Goal: Book appointment/travel/reservation

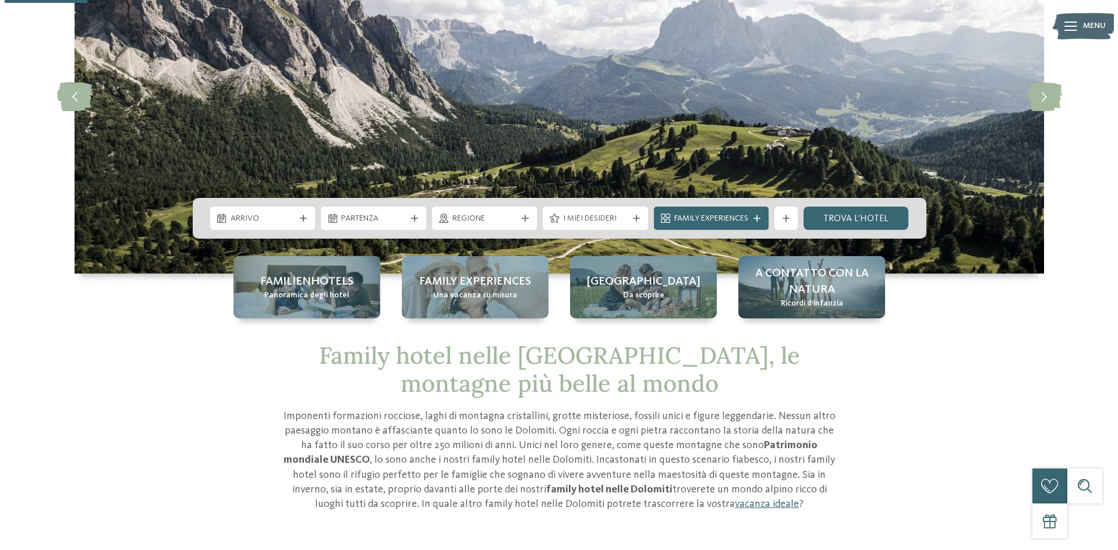
scroll to position [175, 0]
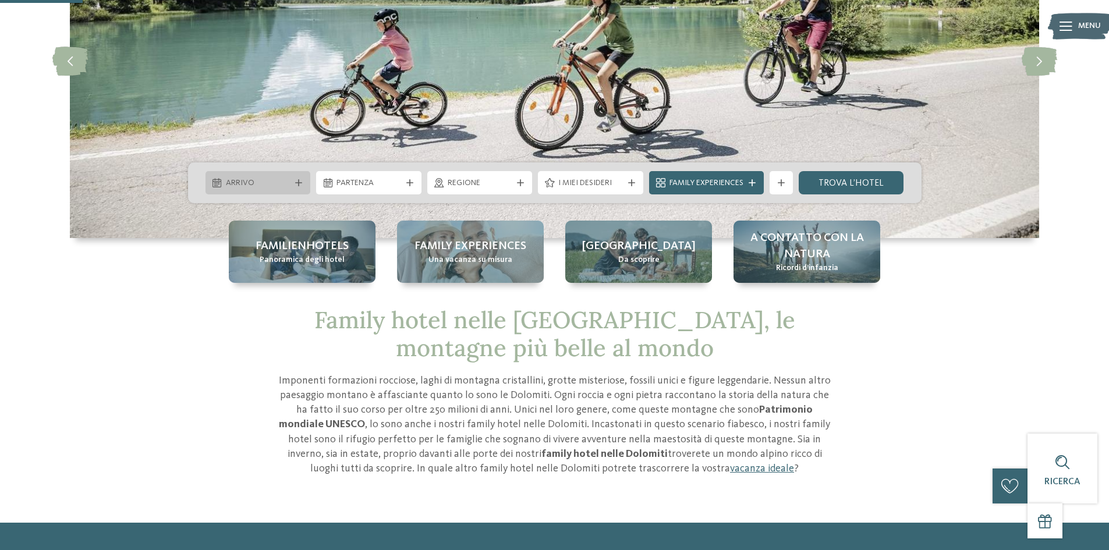
click at [293, 180] on div at bounding box center [299, 182] width 12 height 7
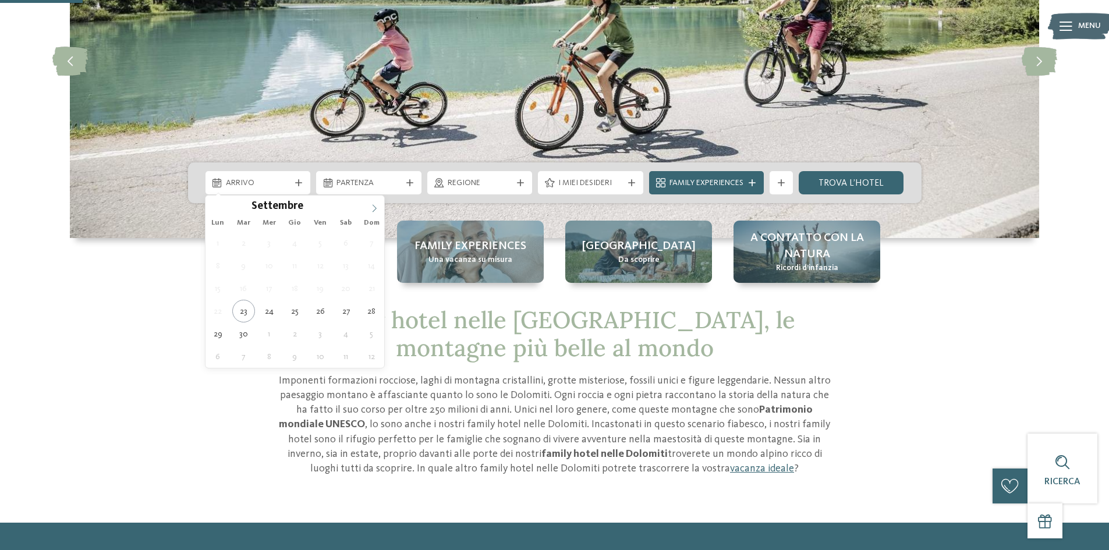
click at [377, 204] on span at bounding box center [374, 206] width 20 height 20
type input "****"
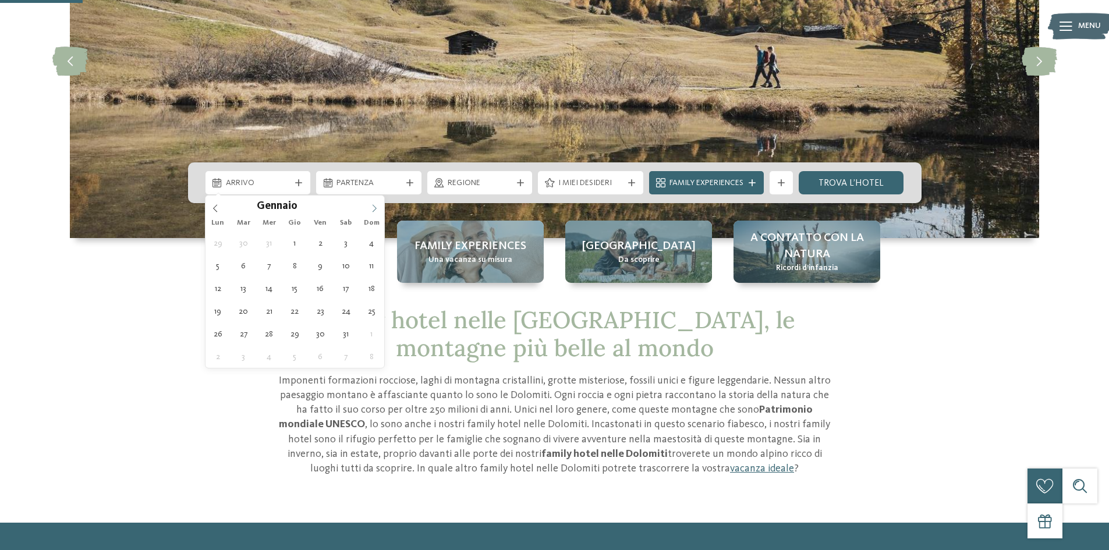
click at [377, 204] on span at bounding box center [374, 206] width 20 height 20
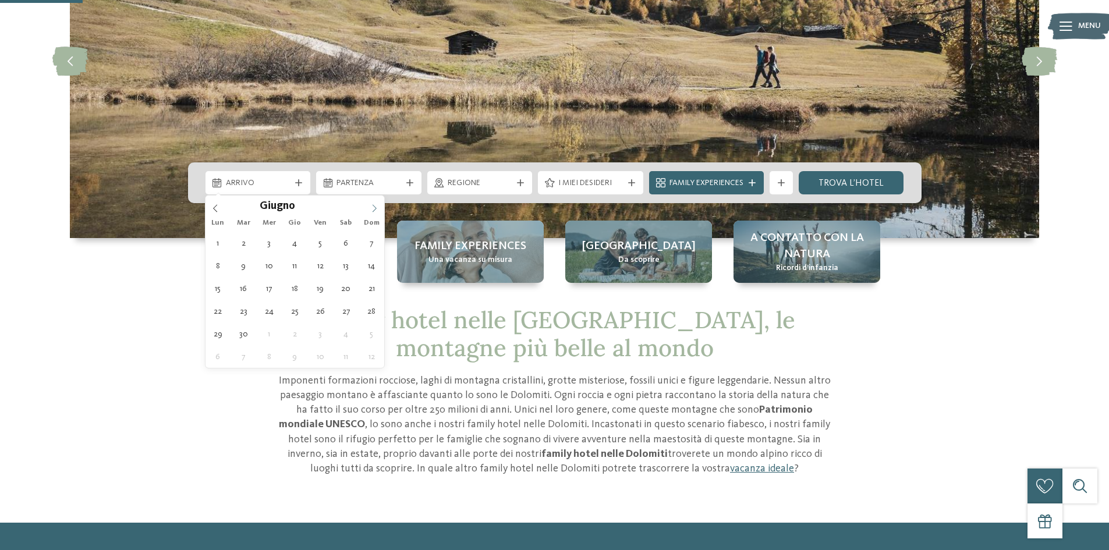
click at [377, 204] on span at bounding box center [374, 206] width 20 height 20
click at [215, 211] on icon at bounding box center [215, 208] width 8 height 8
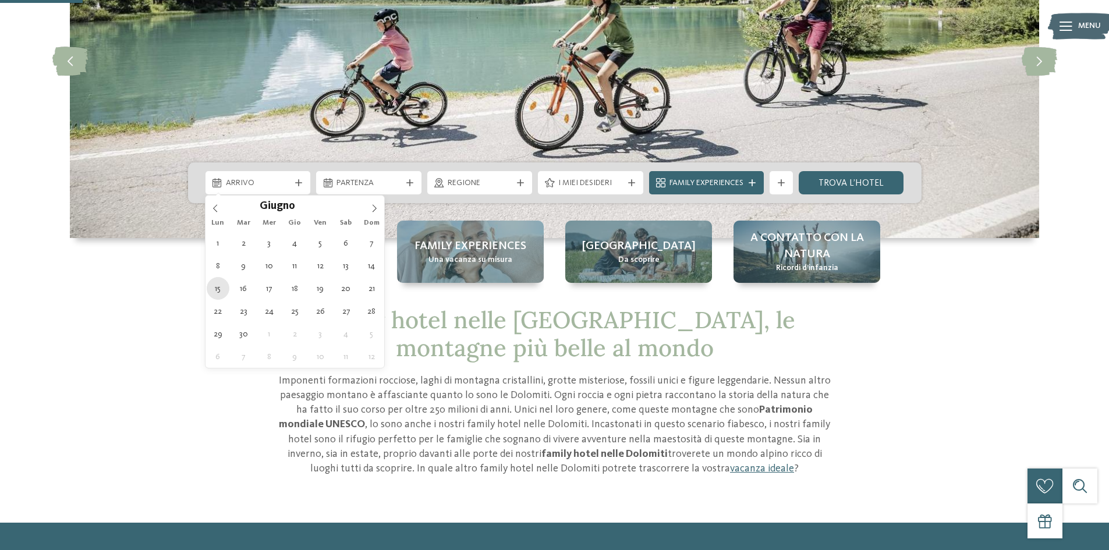
type div "15.06.2026"
type input "****"
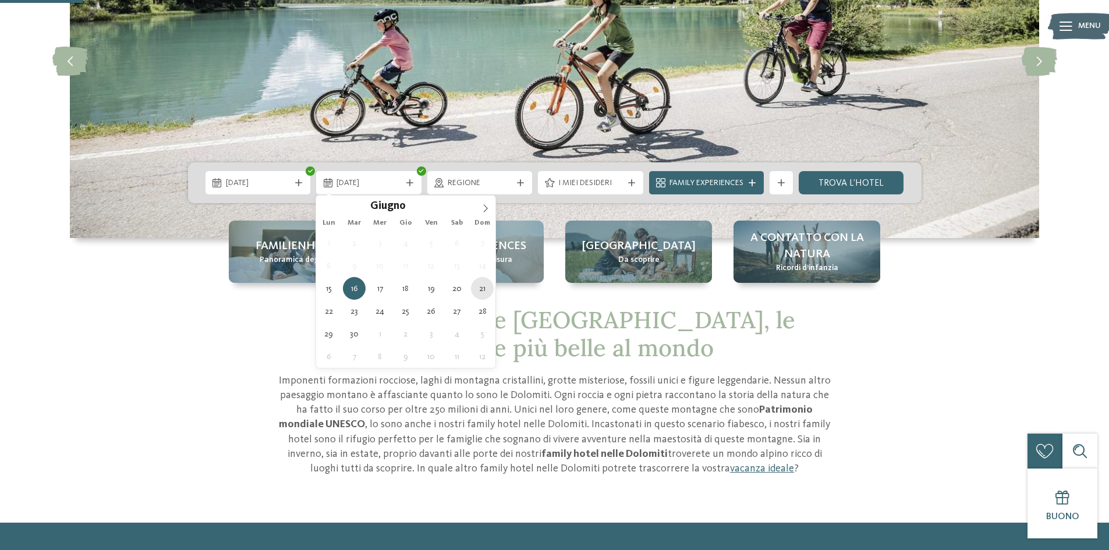
type div "21.06.2026"
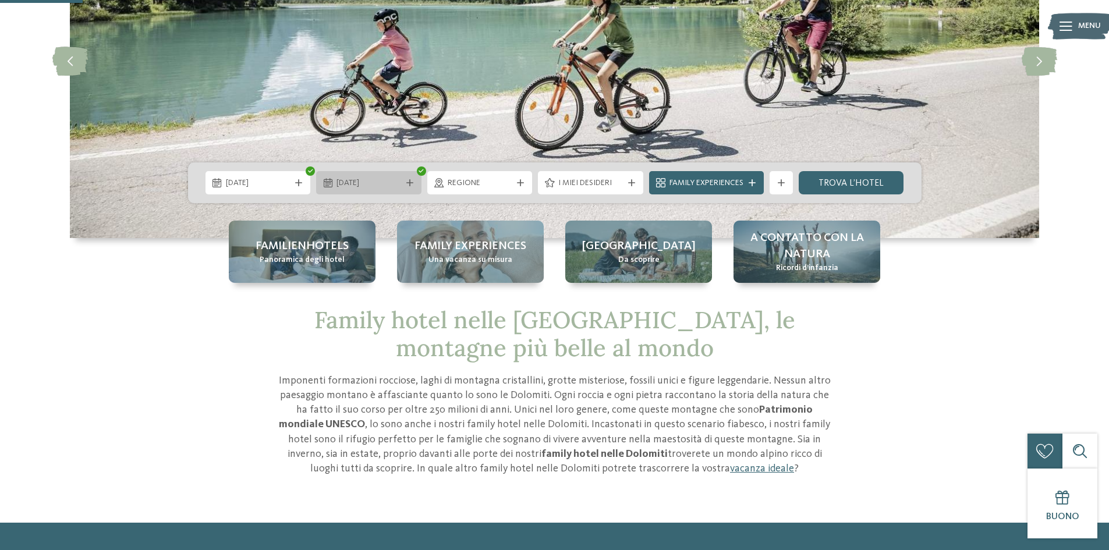
click at [406, 185] on icon at bounding box center [409, 182] width 7 height 7
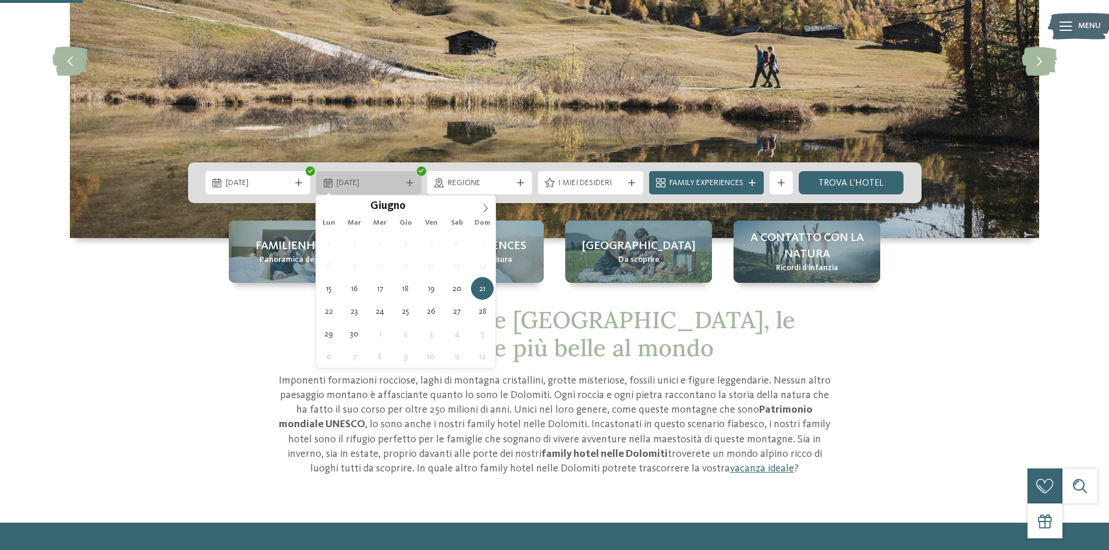
click at [406, 185] on icon at bounding box center [409, 182] width 7 height 7
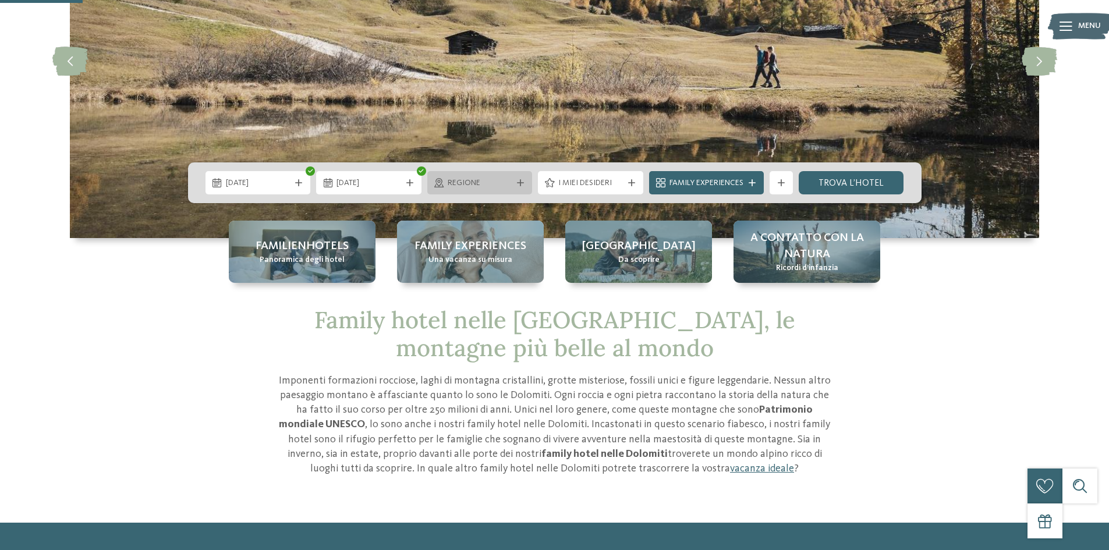
click at [465, 183] on span "Regione" at bounding box center [480, 184] width 65 height 12
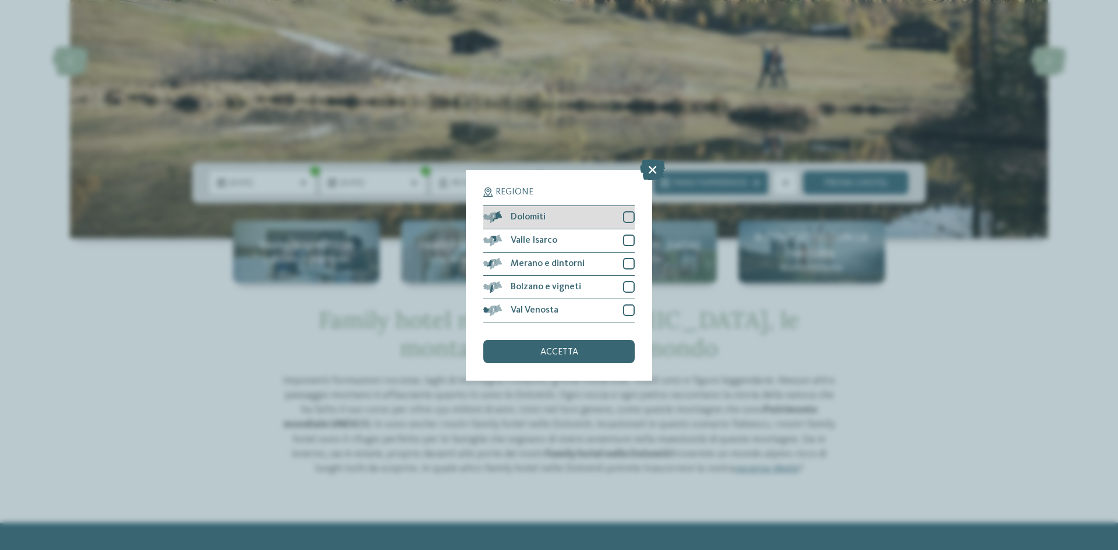
click at [548, 223] on div "Dolomiti" at bounding box center [558, 217] width 151 height 23
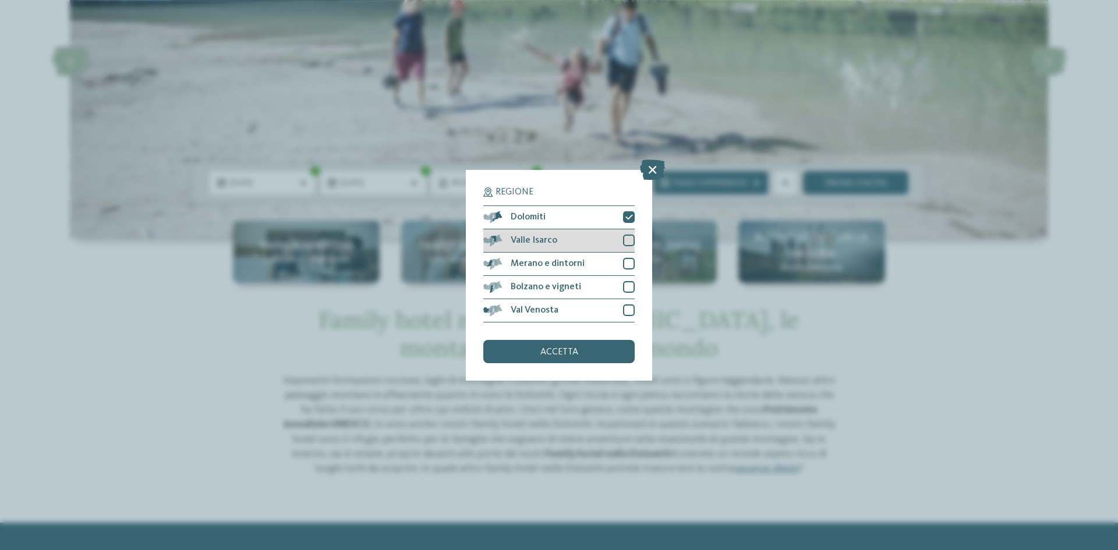
click at [594, 245] on div "Valle Isarco" at bounding box center [558, 240] width 151 height 23
click at [612, 247] on div "Valle Isarco" at bounding box center [558, 240] width 151 height 23
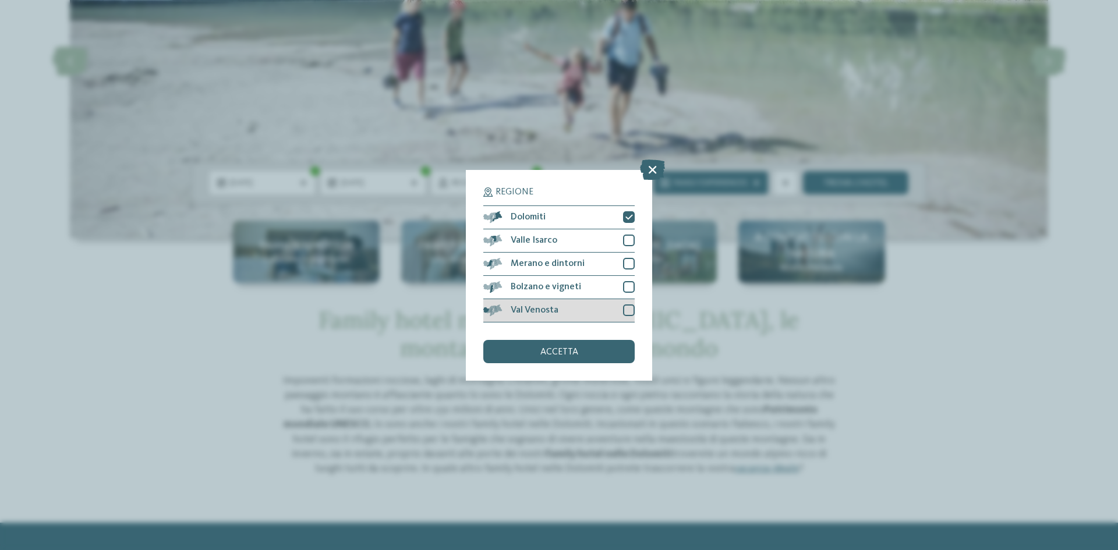
click at [629, 311] on div at bounding box center [629, 310] width 12 height 12
click at [635, 306] on div "Regione Dolomiti Valle Isarco" at bounding box center [559, 275] width 186 height 211
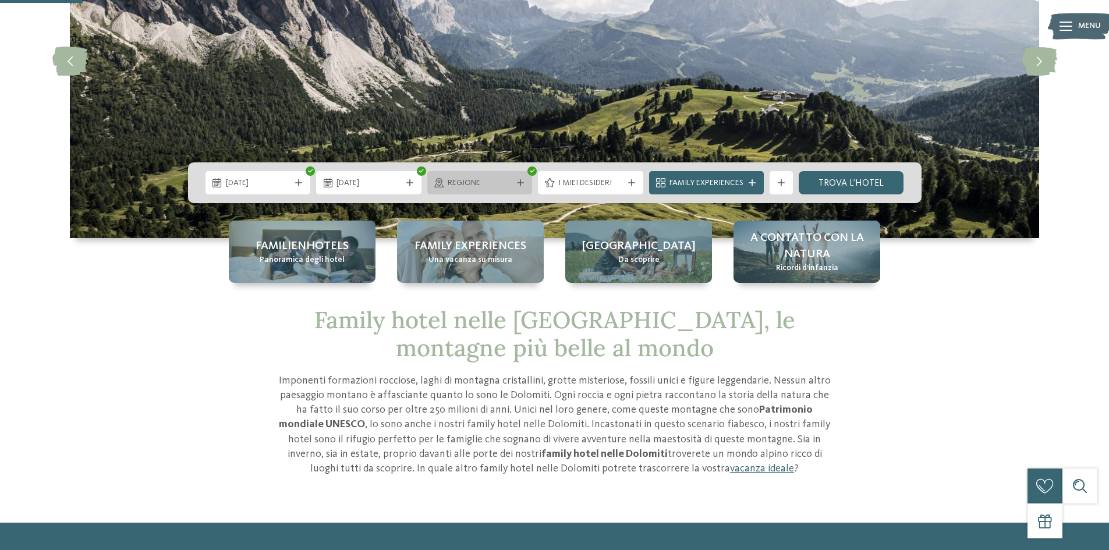
click at [498, 179] on span "Regione" at bounding box center [480, 184] width 65 height 12
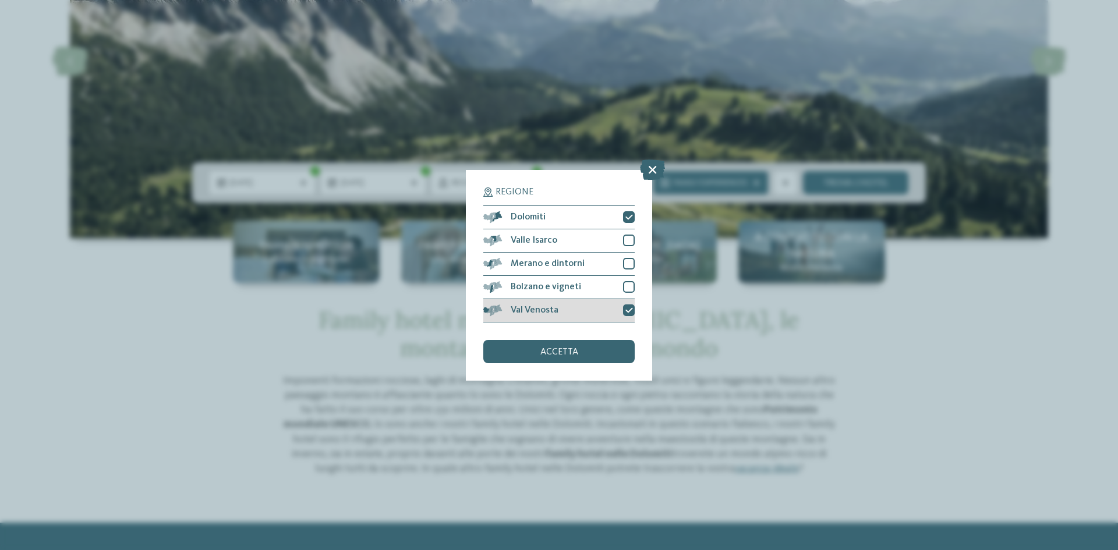
click at [630, 307] on icon at bounding box center [629, 310] width 8 height 7
click at [618, 349] on div "accetta" at bounding box center [558, 351] width 151 height 23
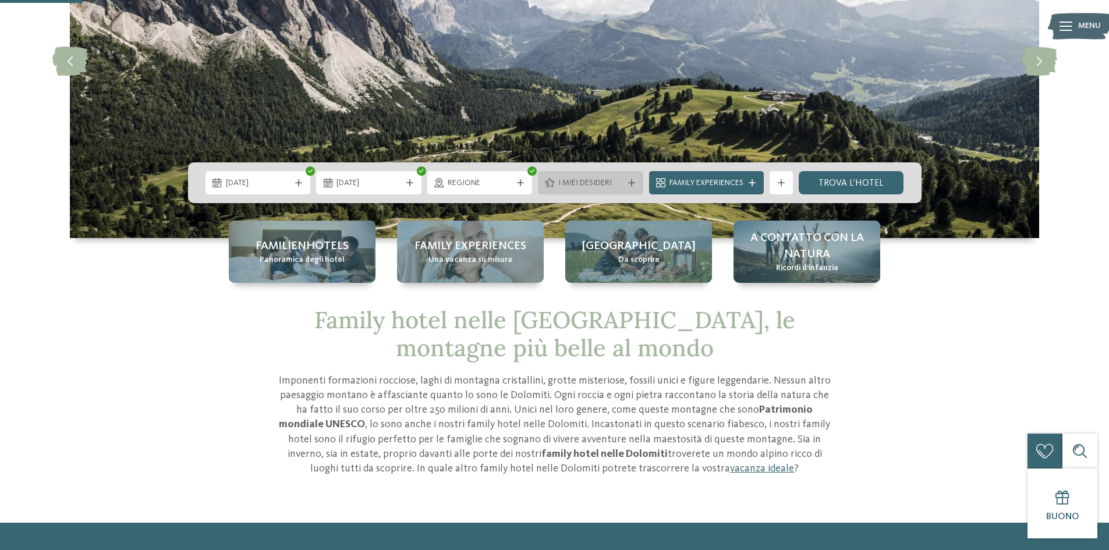
click at [582, 190] on div "I miei desideri" at bounding box center [590, 182] width 105 height 23
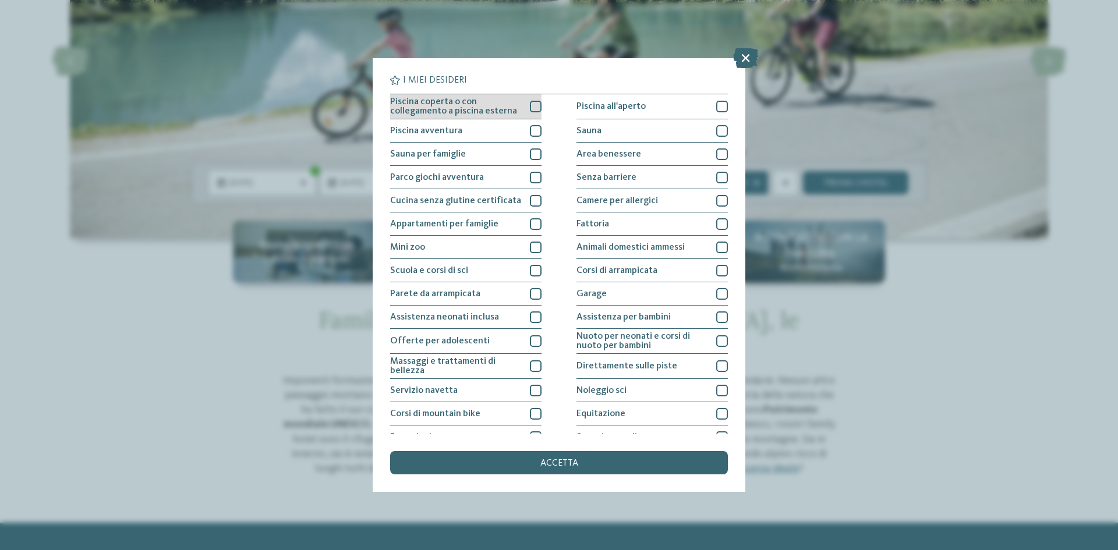
click at [491, 118] on div "Piscina coperta o con collegamento a piscina esterna" at bounding box center [465, 106] width 151 height 25
click at [495, 129] on div "Piscina avventura" at bounding box center [465, 130] width 151 height 23
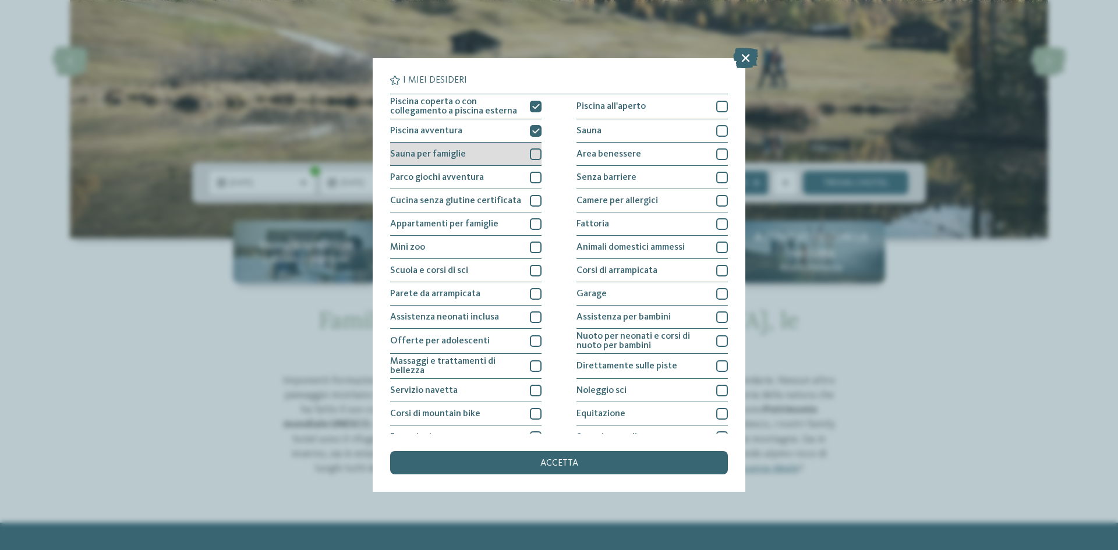
click at [505, 158] on div "Sauna per famiglie" at bounding box center [465, 154] width 151 height 23
click at [513, 175] on div "Parco giochi avventura" at bounding box center [465, 177] width 151 height 23
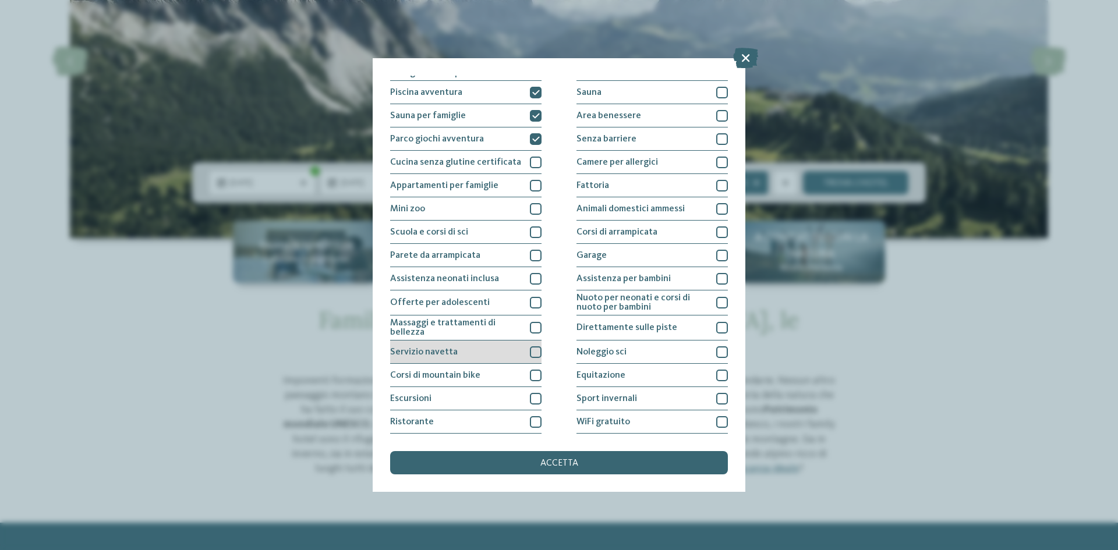
scroll to position [58, 0]
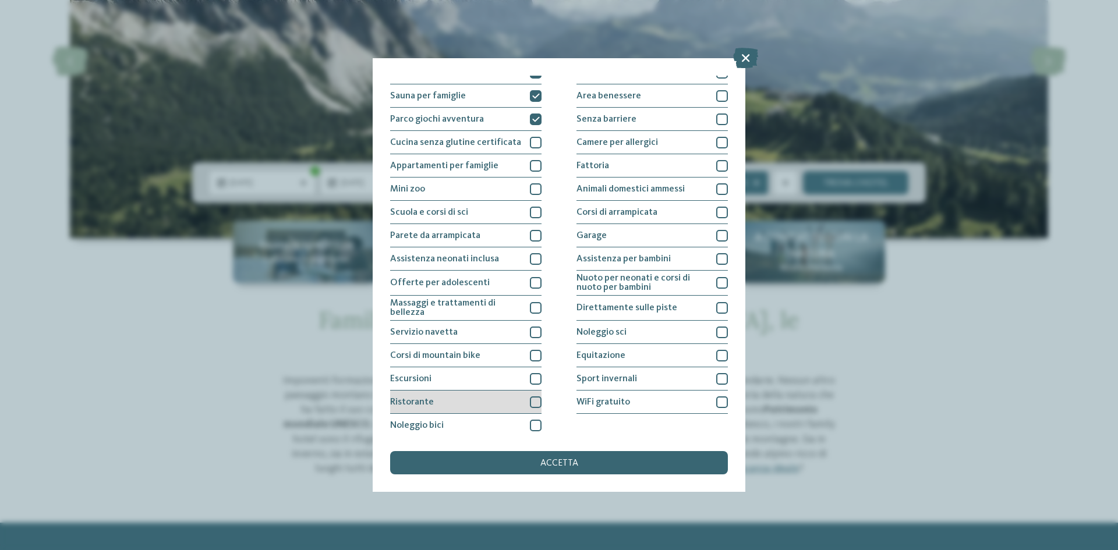
click at [516, 409] on div "Ristorante" at bounding box center [465, 402] width 151 height 23
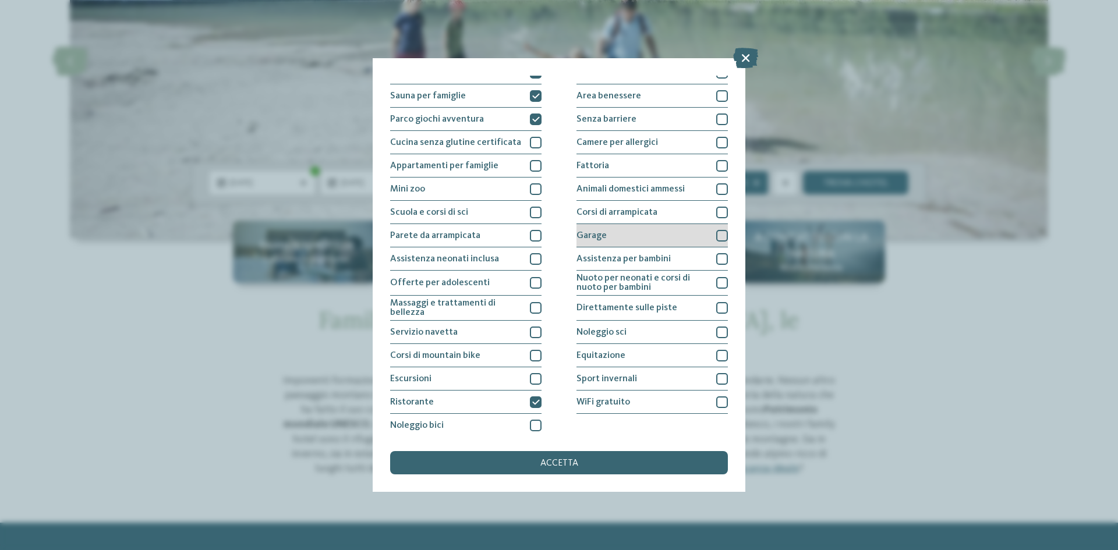
scroll to position [0, 0]
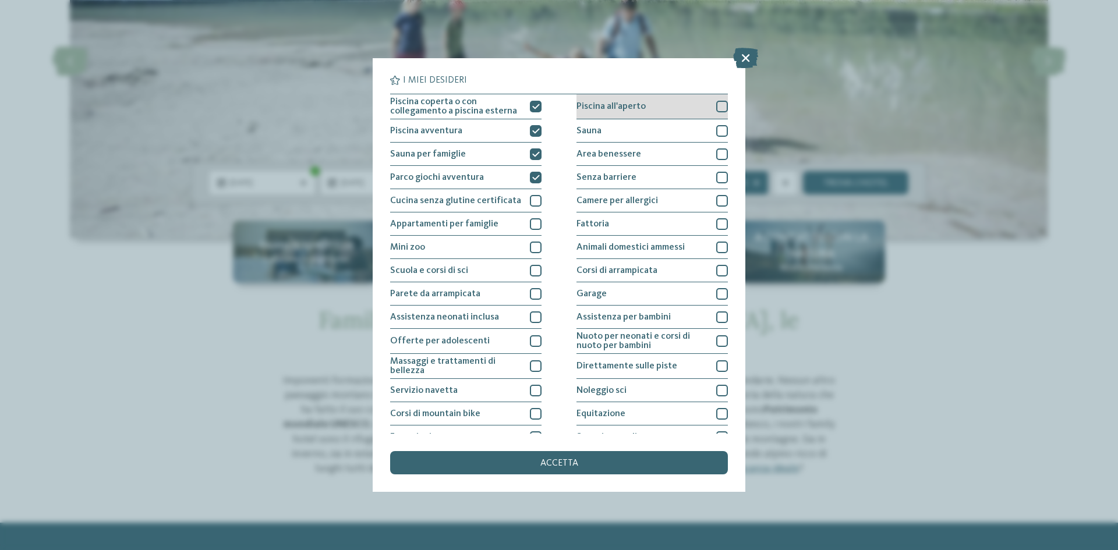
click at [699, 111] on div "Piscina all'aperto" at bounding box center [651, 106] width 151 height 25
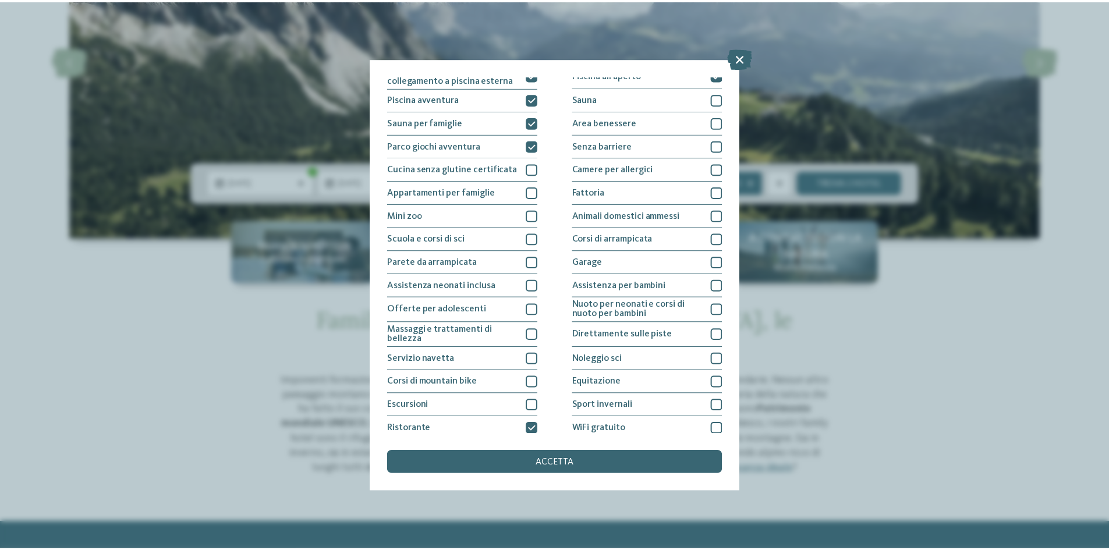
scroll to position [62, 0]
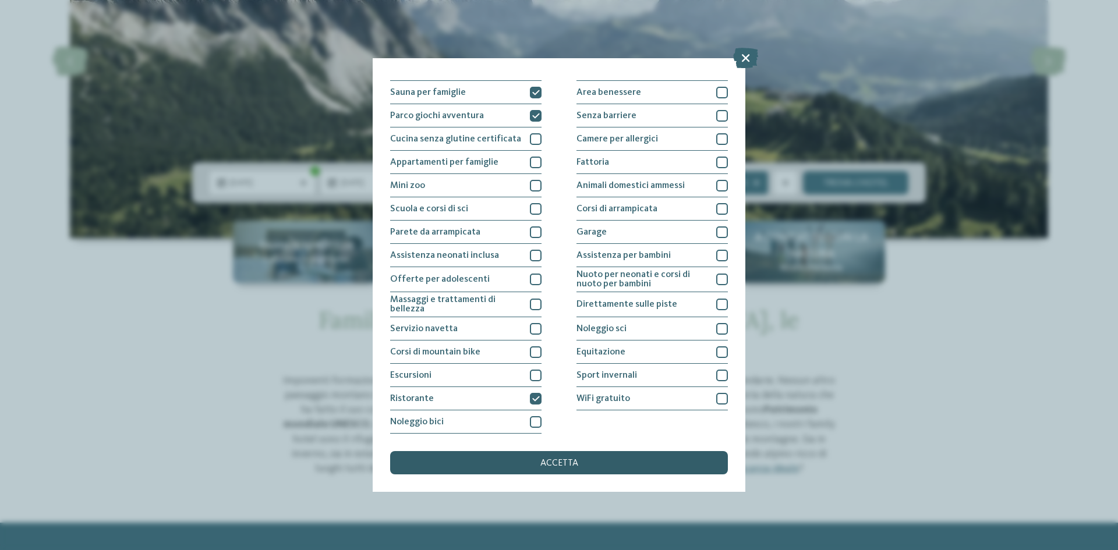
click at [563, 462] on span "accetta" at bounding box center [559, 463] width 38 height 9
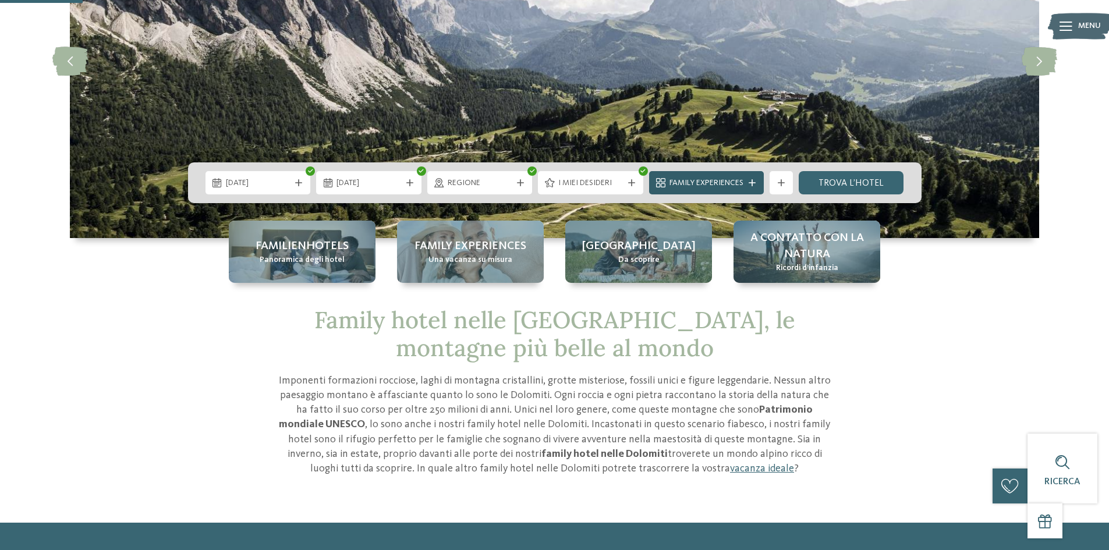
click at [683, 187] on span "Family Experiences" at bounding box center [706, 184] width 74 height 12
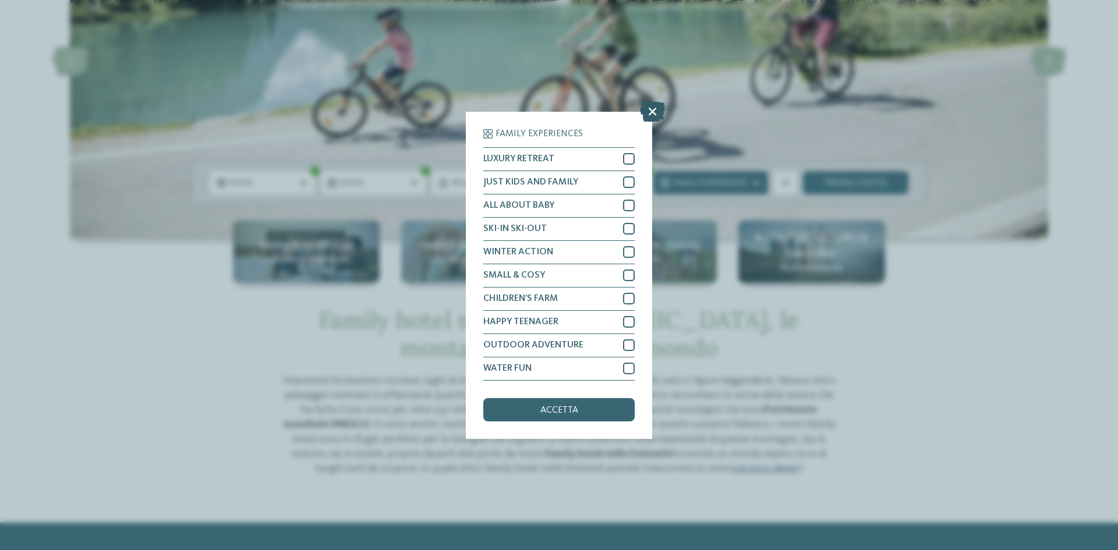
click at [654, 115] on icon at bounding box center [652, 111] width 25 height 20
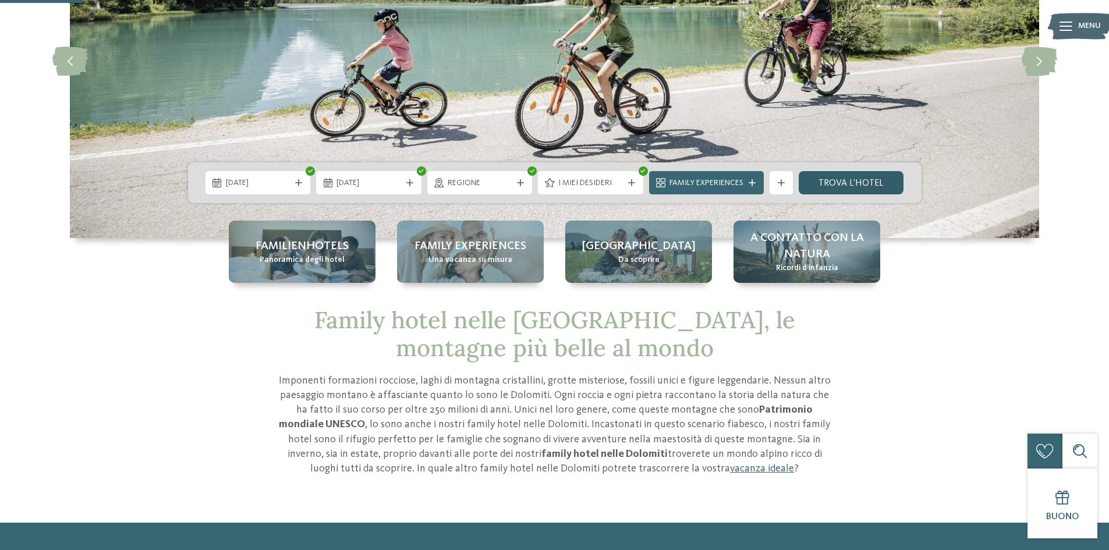
click at [853, 179] on link "trova l’hotel" at bounding box center [851, 182] width 105 height 23
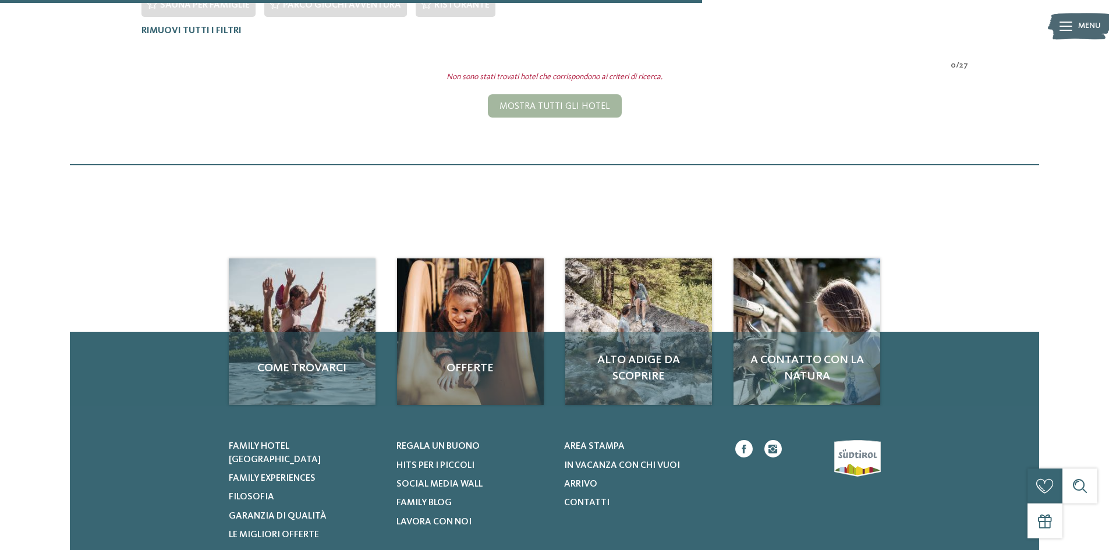
scroll to position [411, 0]
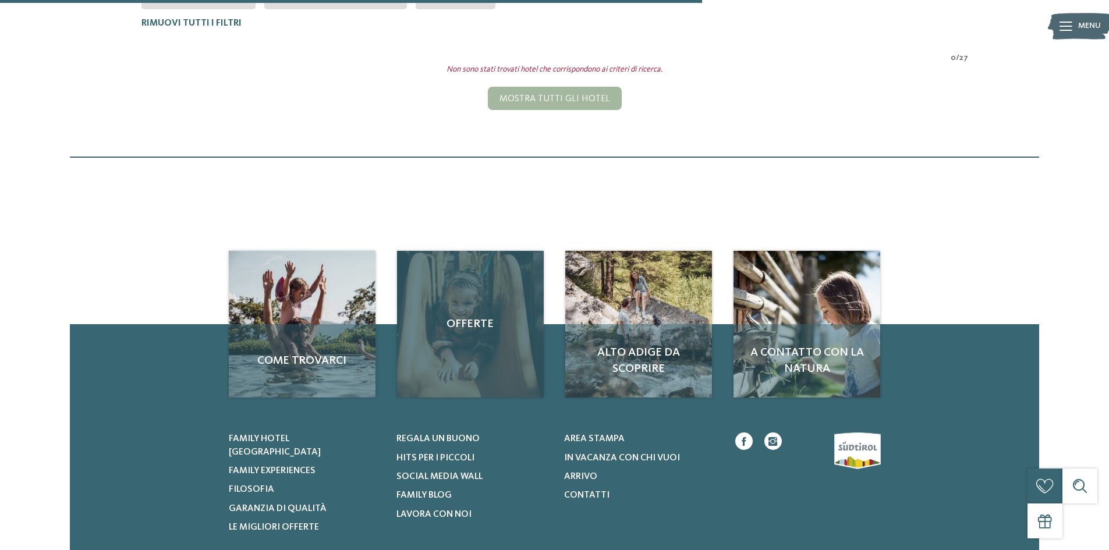
click at [456, 348] on div "Offerte" at bounding box center [470, 324] width 147 height 147
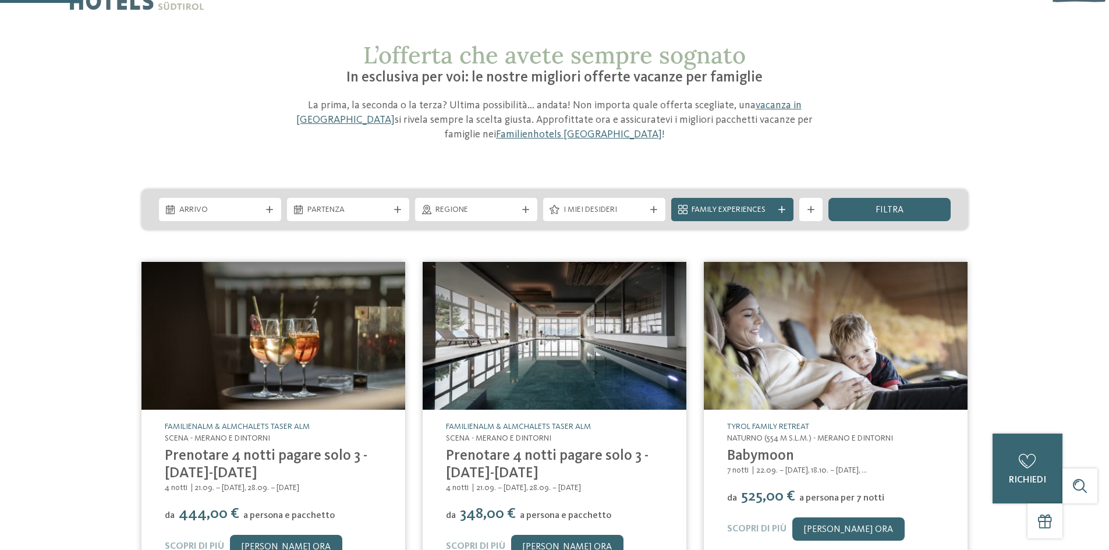
scroll to position [116, 0]
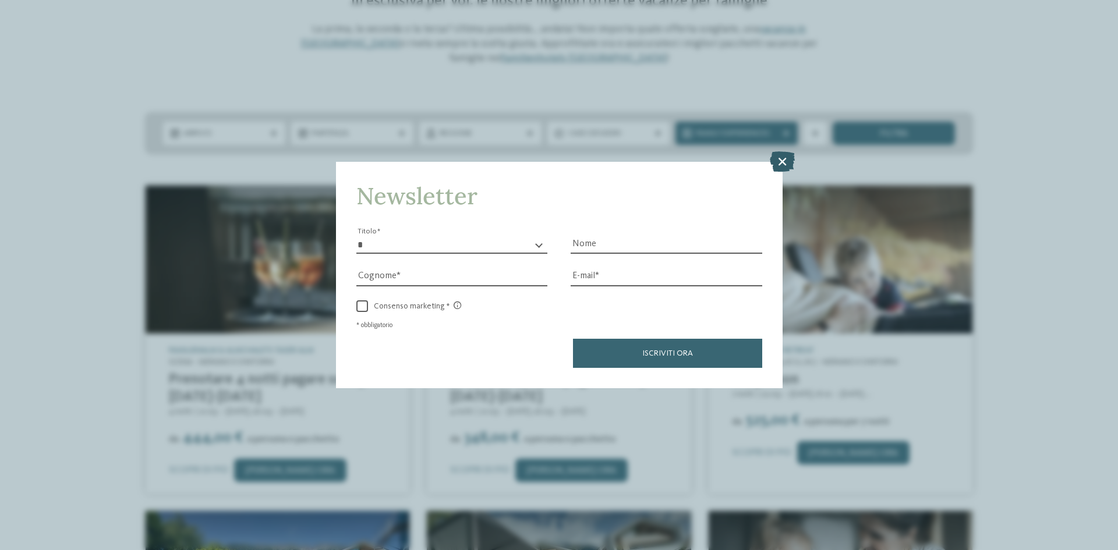
click at [771, 153] on icon at bounding box center [782, 161] width 25 height 20
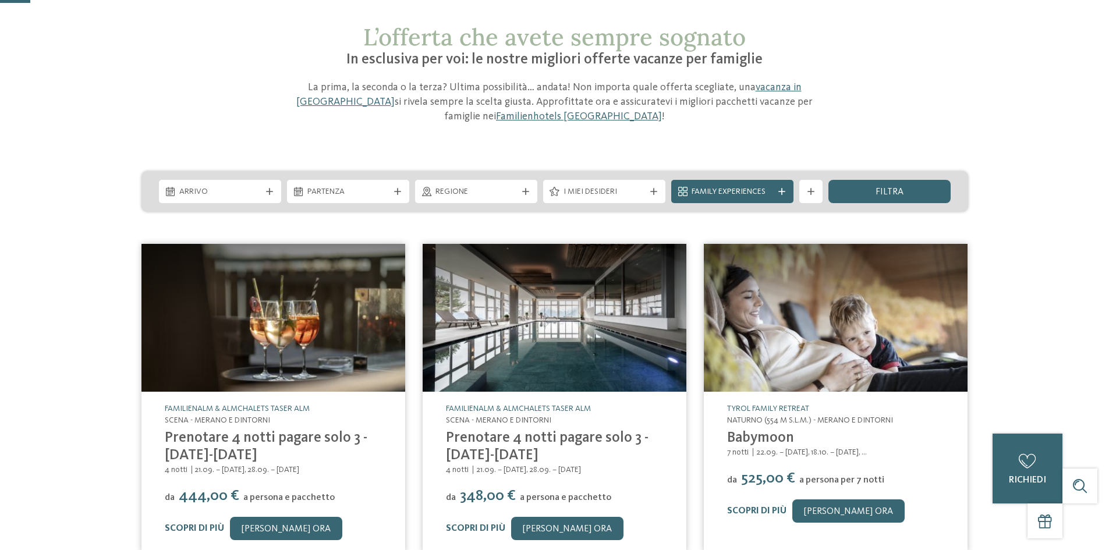
scroll to position [0, 0]
